Goal: Task Accomplishment & Management: Manage account settings

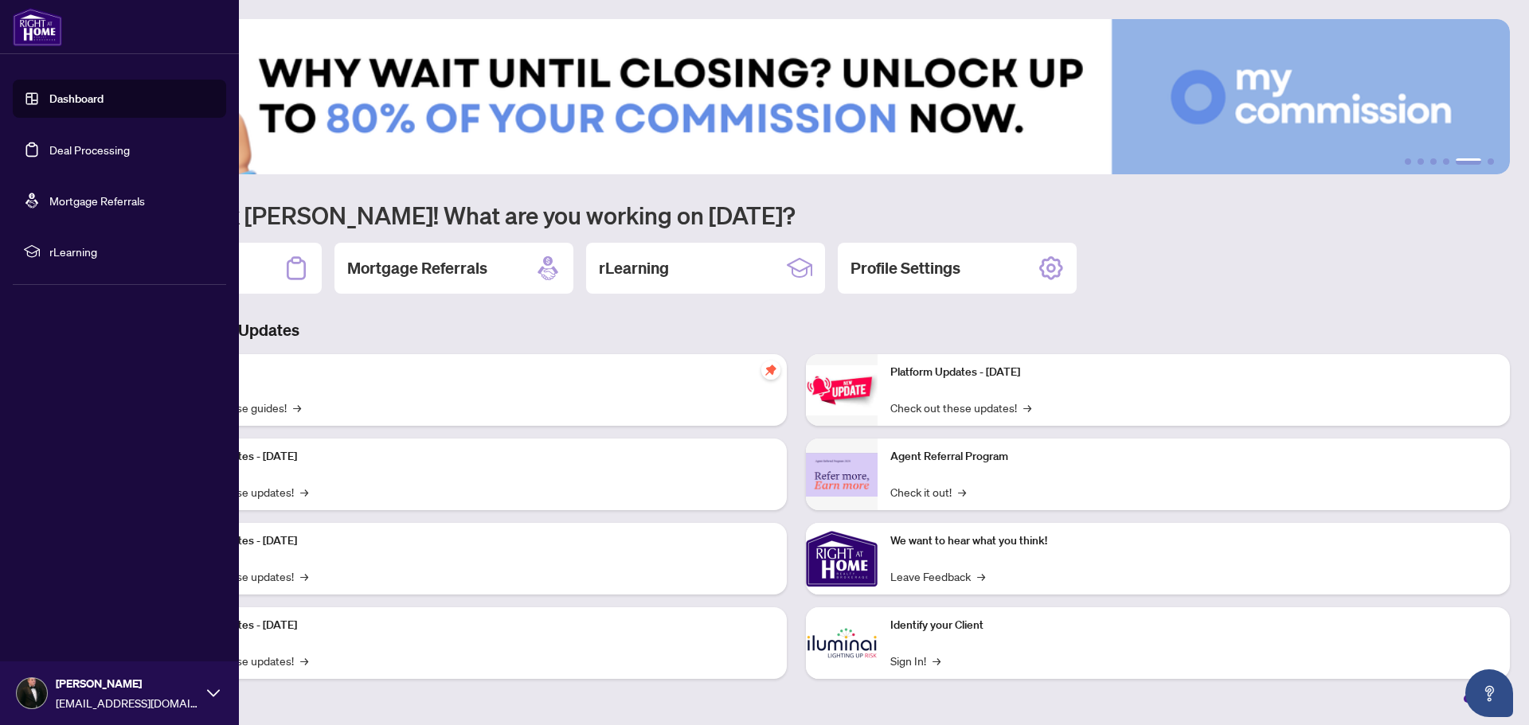
click at [56, 100] on link "Dashboard" at bounding box center [76, 99] width 54 height 14
click at [75, 100] on link "Dashboard" at bounding box center [76, 99] width 54 height 14
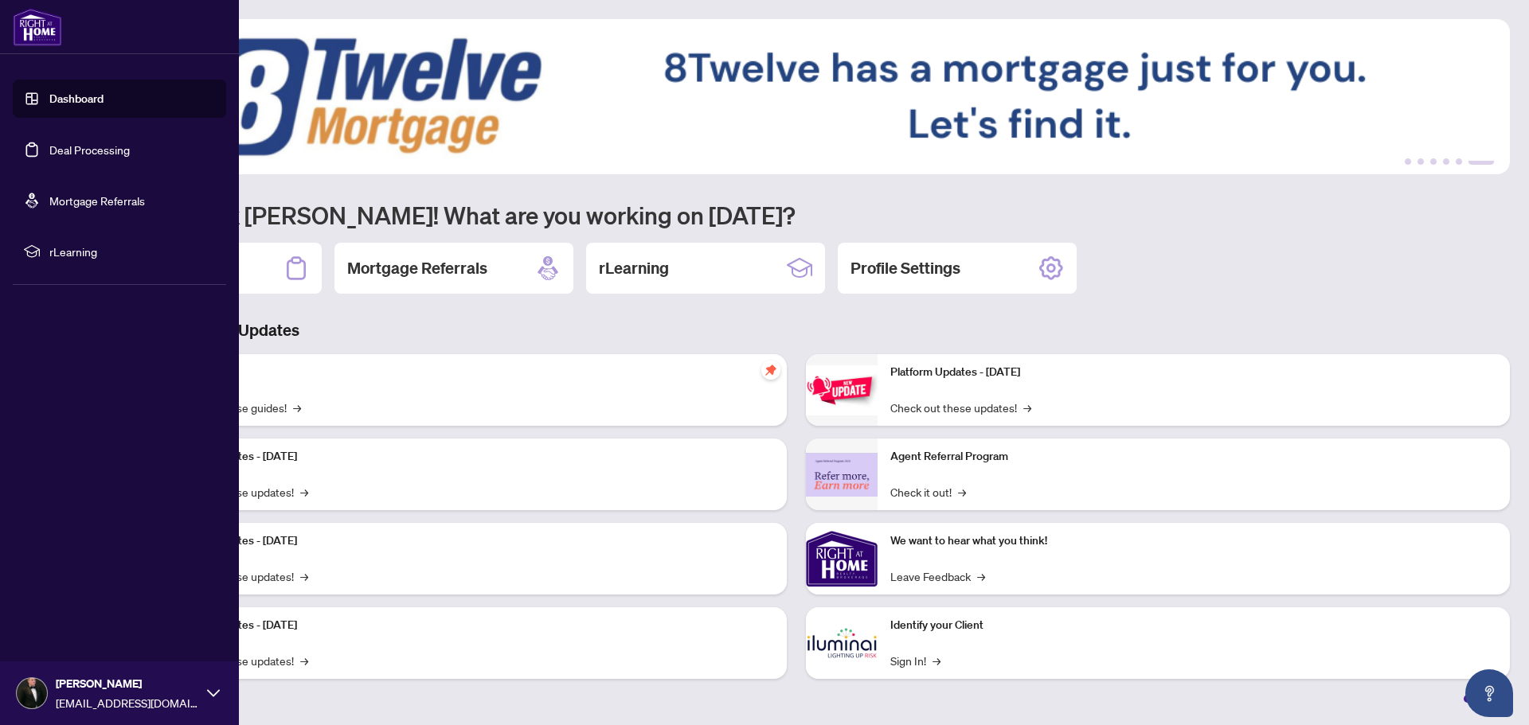
click at [66, 143] on link "Deal Processing" at bounding box center [89, 150] width 80 height 14
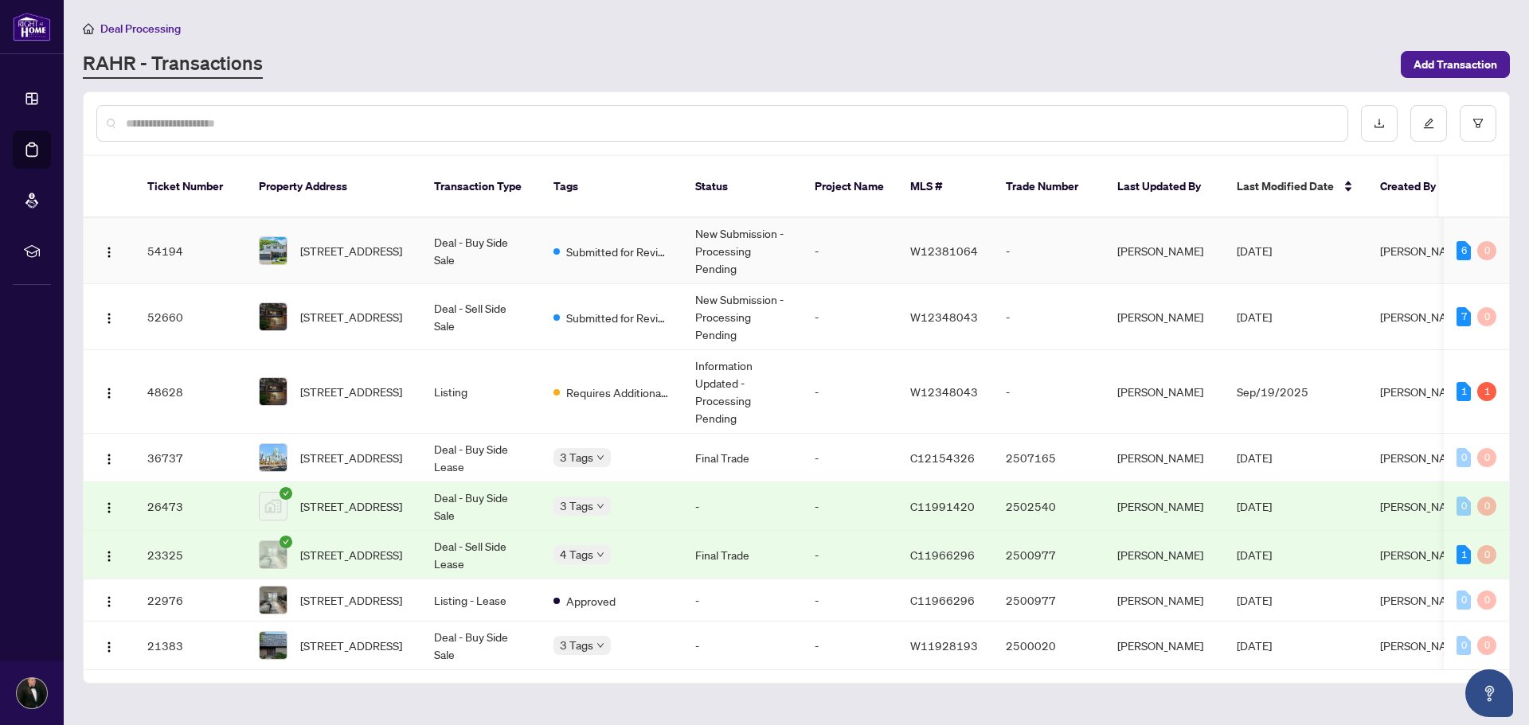
click at [293, 236] on div "[STREET_ADDRESS]" at bounding box center [334, 250] width 150 height 29
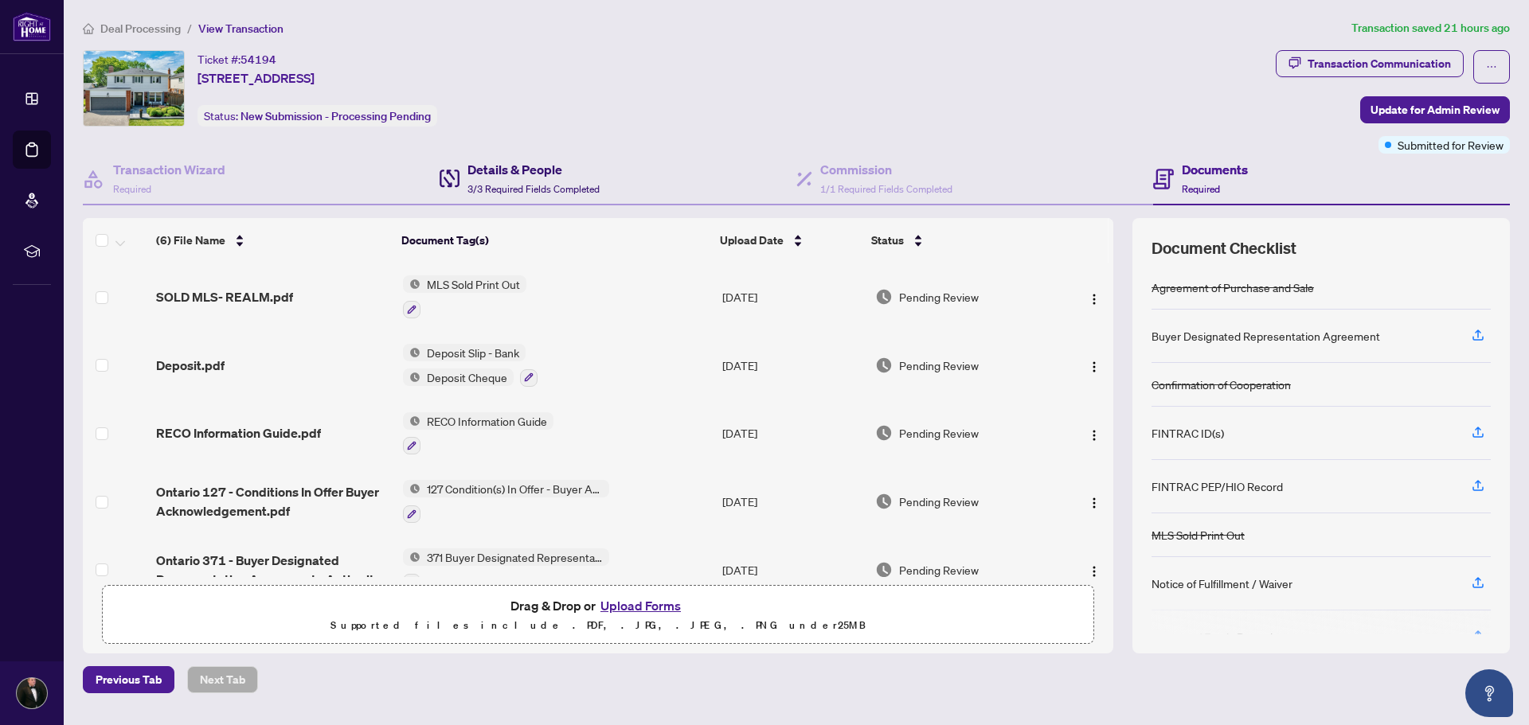
click at [548, 165] on h4 "Details & People" at bounding box center [533, 169] width 132 height 19
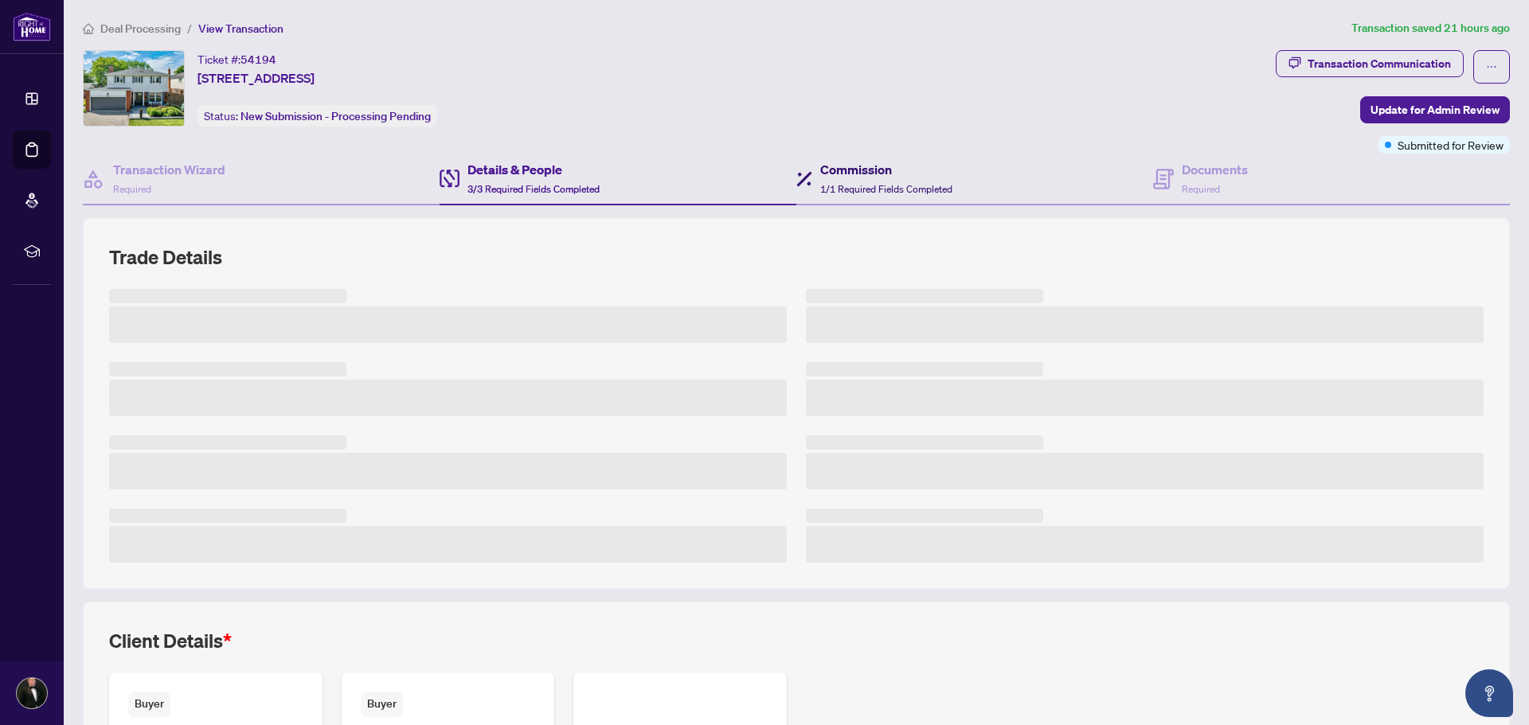
click at [867, 170] on h4 "Commission" at bounding box center [886, 169] width 132 height 19
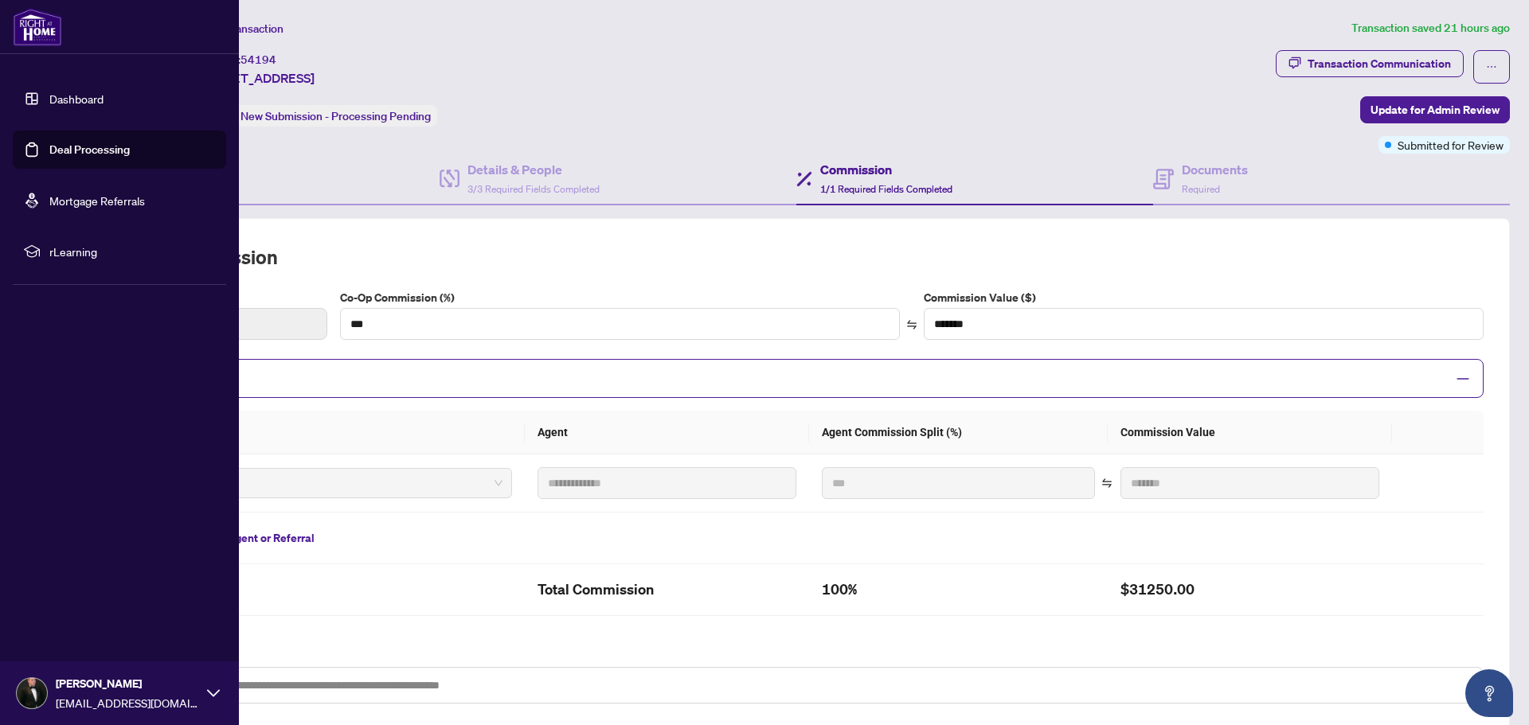
drag, startPoint x: 21, startPoint y: 98, endPoint x: 64, endPoint y: 92, distance: 43.5
click at [49, 98] on link "Dashboard" at bounding box center [76, 99] width 54 height 14
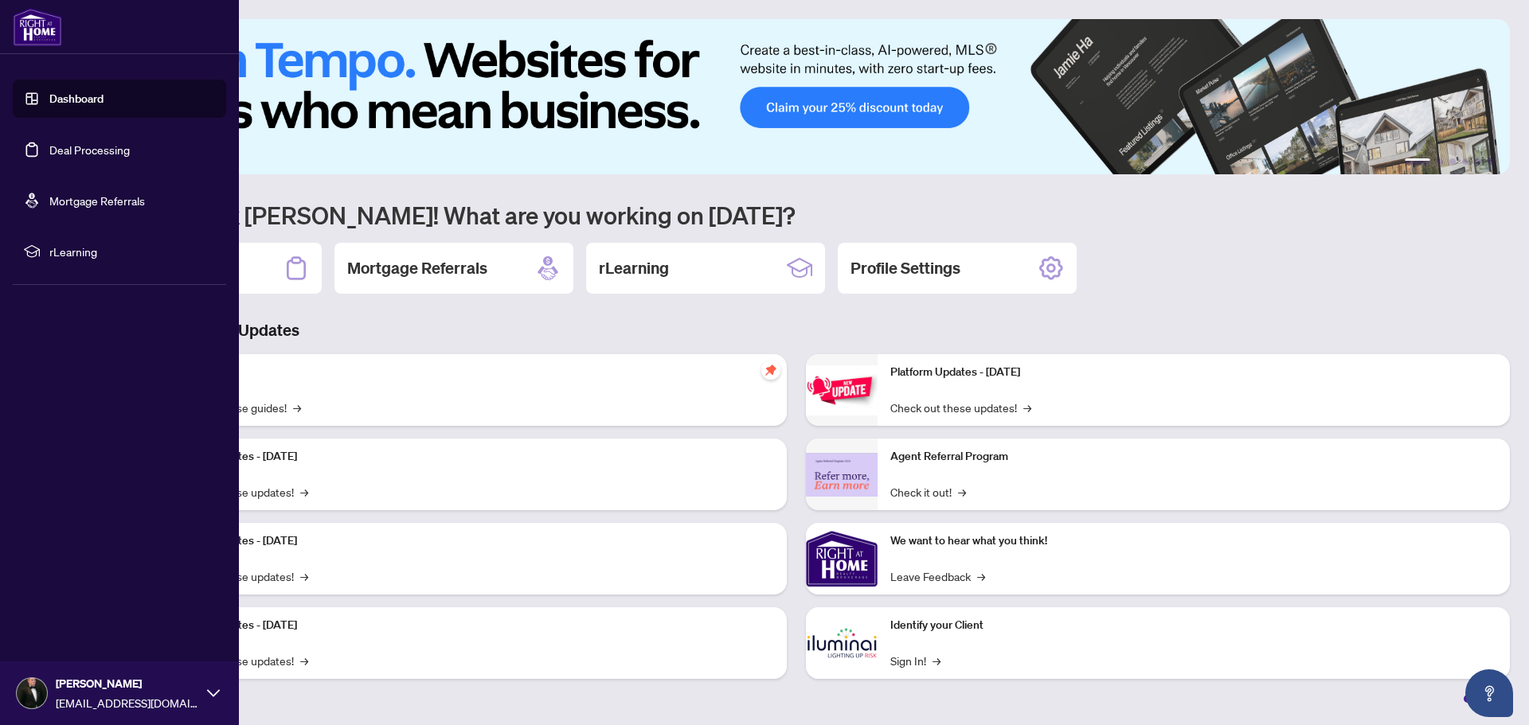
click at [75, 103] on link "Dashboard" at bounding box center [76, 99] width 54 height 14
click at [87, 154] on link "Deal Processing" at bounding box center [89, 150] width 80 height 14
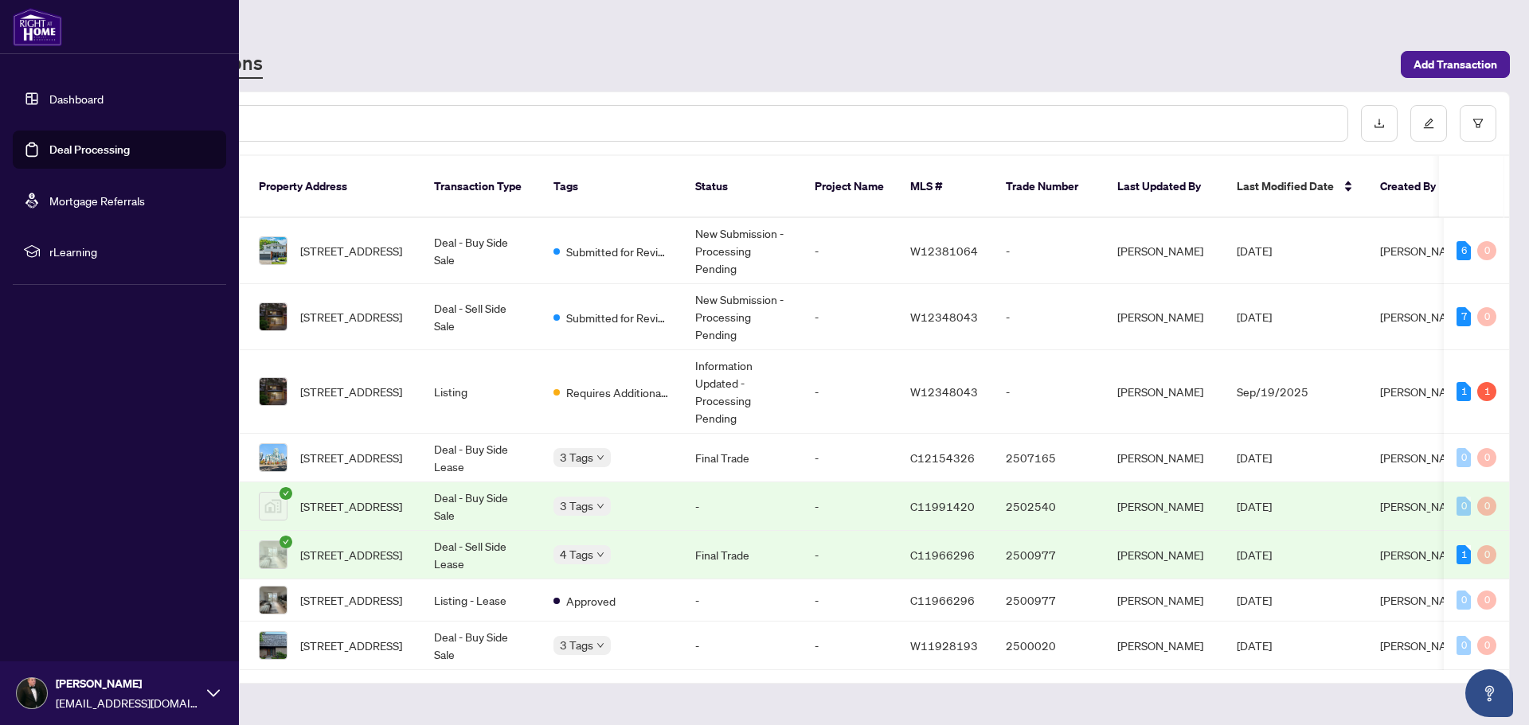
click at [49, 105] on link "Dashboard" at bounding box center [76, 99] width 54 height 14
